Goal: Information Seeking & Learning: Understand process/instructions

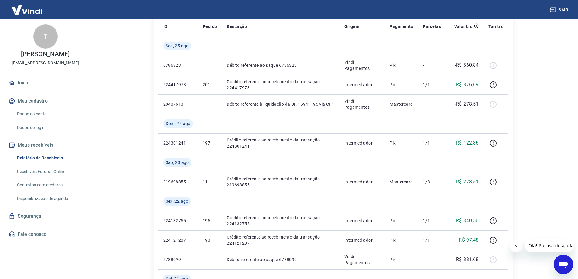
scroll to position [89, 0]
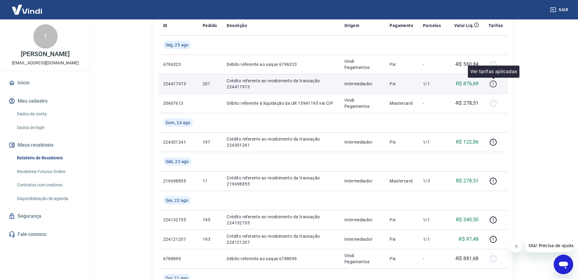
click at [496, 82] on icon "button" at bounding box center [493, 84] width 8 height 8
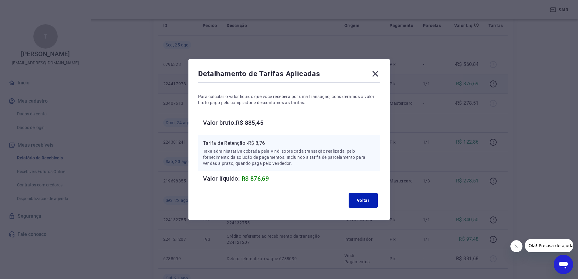
click at [377, 74] on icon at bounding box center [375, 74] width 6 height 6
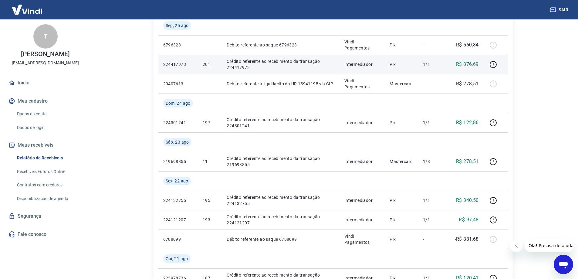
scroll to position [109, 0]
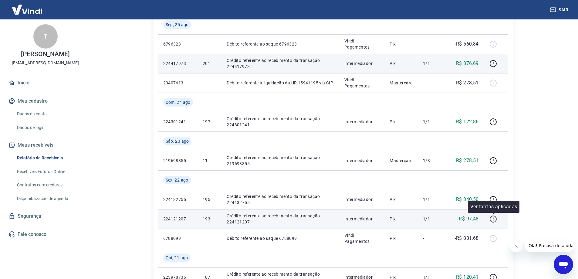
click at [495, 219] on icon "button" at bounding box center [493, 219] width 8 height 8
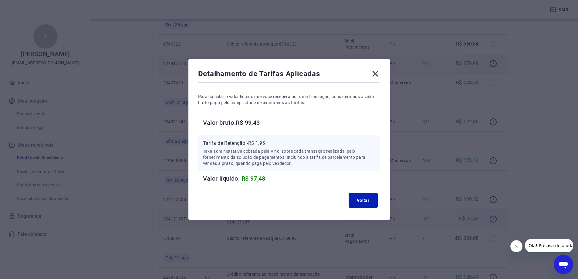
click at [380, 74] on icon at bounding box center [376, 74] width 10 height 10
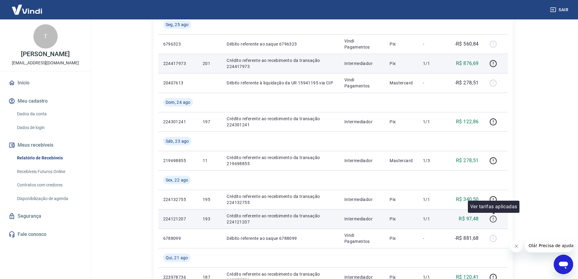
click at [492, 217] on icon "button" at bounding box center [493, 219] width 8 height 8
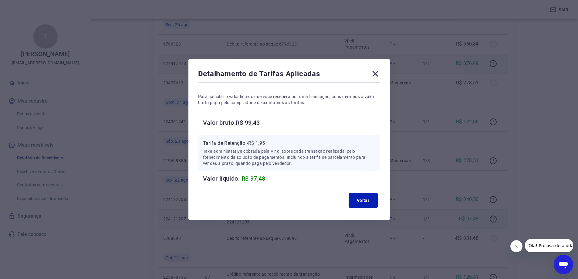
click at [380, 73] on div "Detalhamento de Tarifas Aplicadas Para calcular o valor líquido que você recebe…" at bounding box center [289, 139] width 202 height 161
click at [380, 73] on icon at bounding box center [376, 74] width 10 height 10
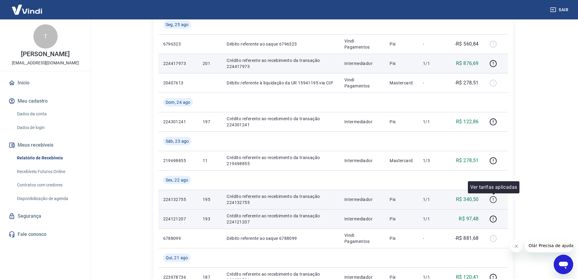
click at [495, 204] on button "button" at bounding box center [494, 200] width 10 height 10
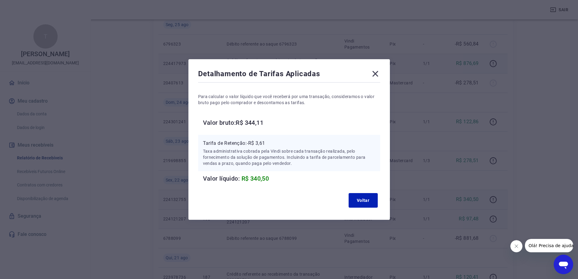
click at [378, 71] on icon at bounding box center [376, 74] width 10 height 10
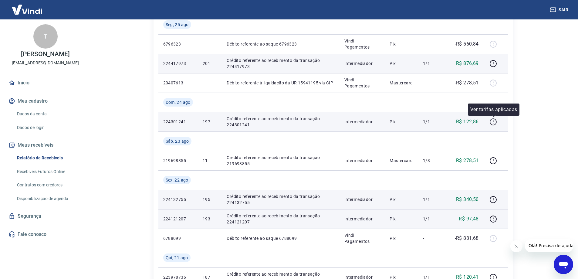
click at [493, 119] on icon "button" at bounding box center [493, 122] width 8 height 8
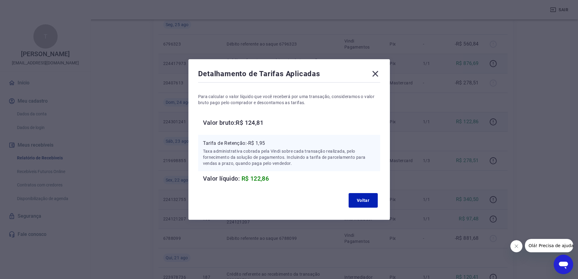
click at [380, 80] on div "Detalhamento de Tarifas Aplicadas" at bounding box center [289, 75] width 182 height 12
